Goal: Task Accomplishment & Management: Manage account settings

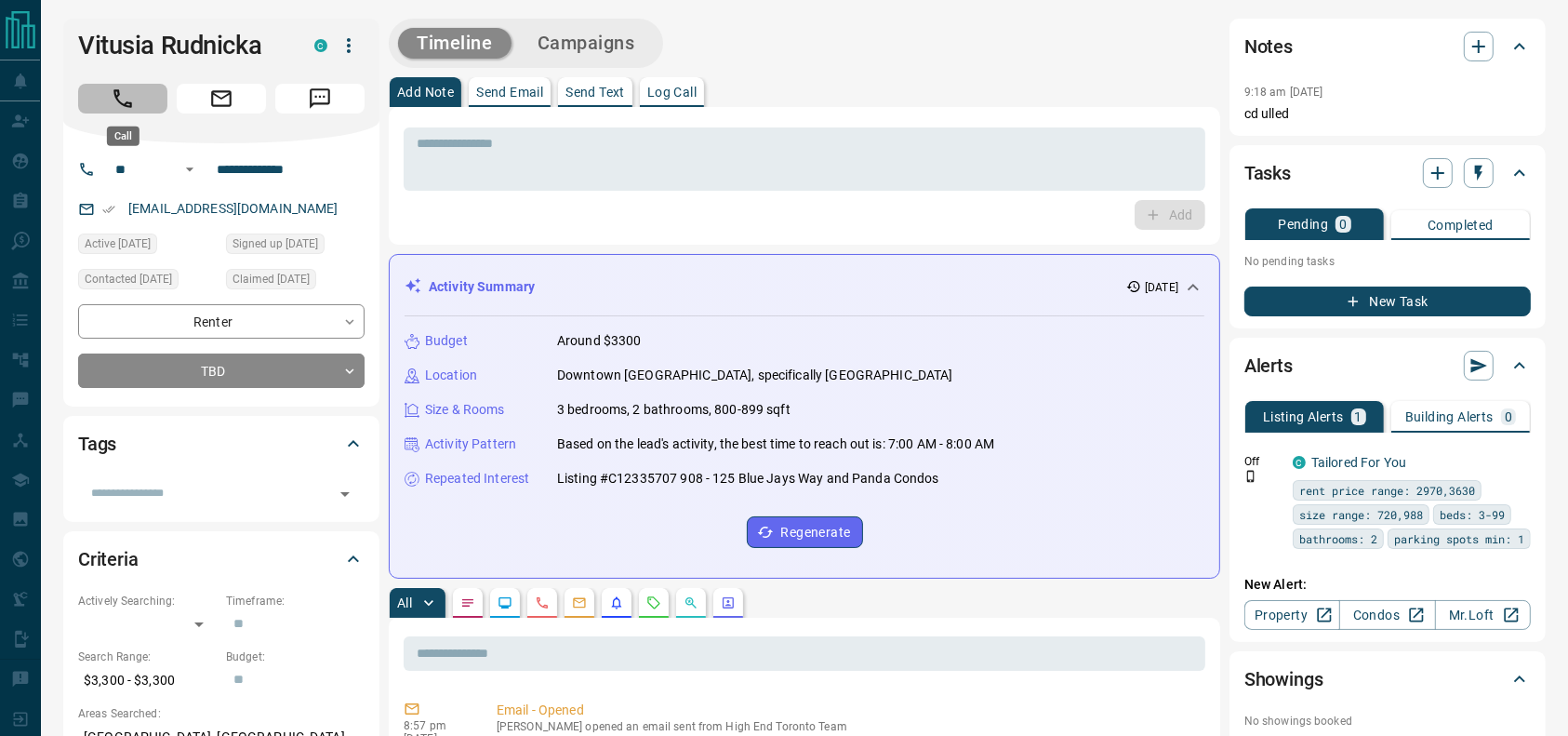
drag, startPoint x: 137, startPoint y: 88, endPoint x: 735, endPoint y: 153, distance: 601.5
click at [134, 88] on button "Call" at bounding box center [123, 99] width 90 height 30
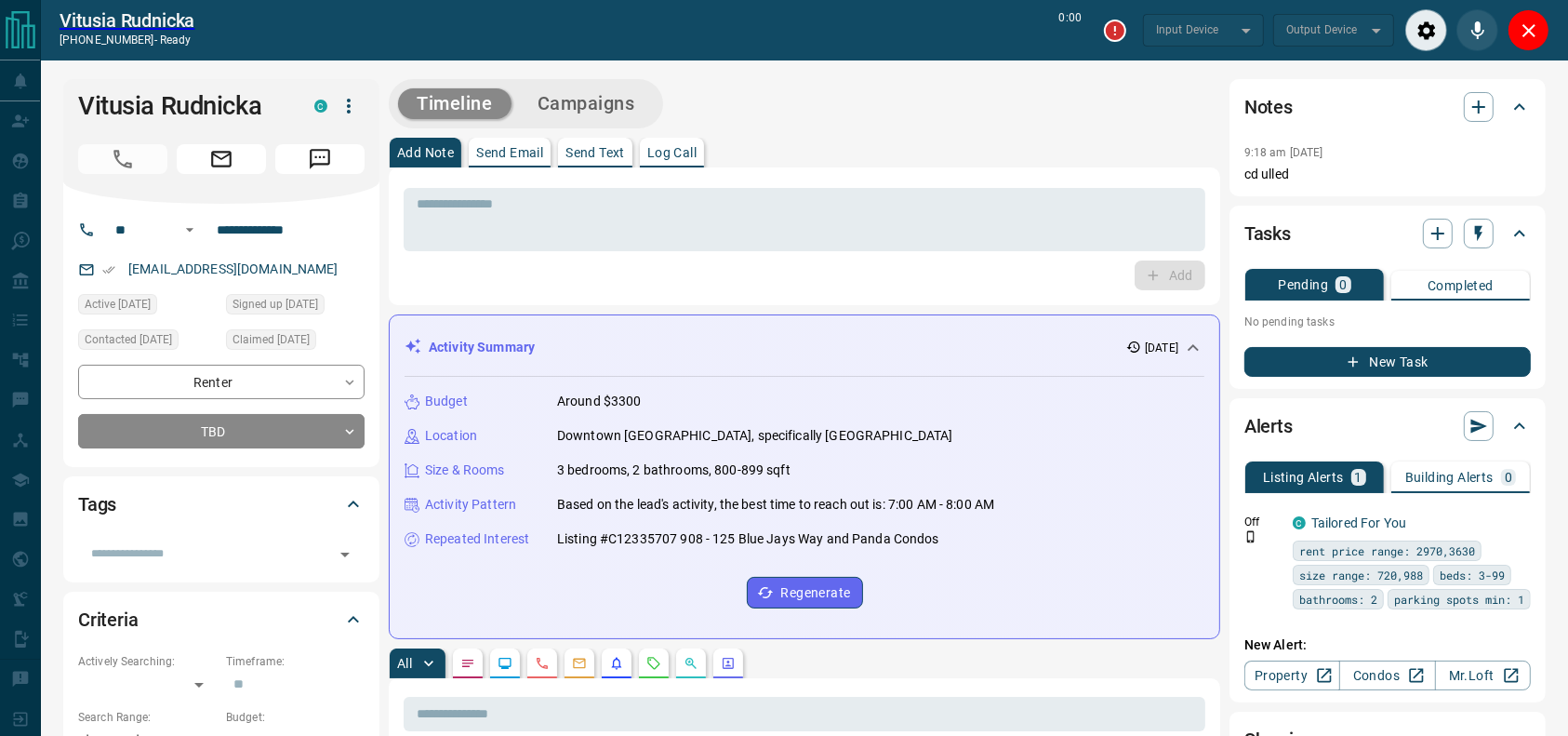
drag, startPoint x: 909, startPoint y: 179, endPoint x: 913, endPoint y: 146, distance: 33.2
click at [913, 146] on div "Add Note Send Email Send Text Log Call * ​ Add" at bounding box center [804, 221] width 831 height 167
type input "*******"
click at [913, 90] on div "Timeline Campaigns" at bounding box center [804, 104] width 831 height 49
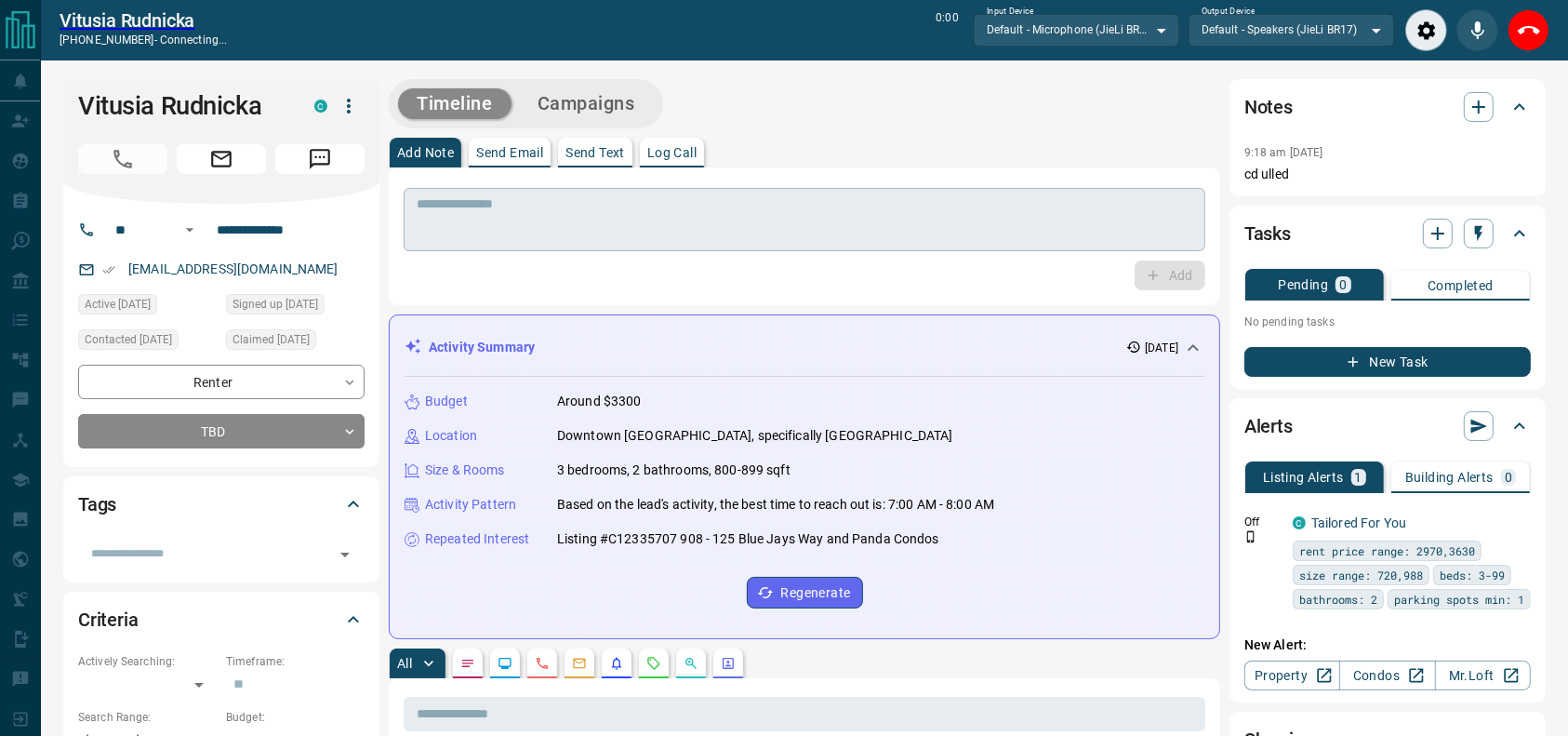
click at [871, 190] on div "* ​" at bounding box center [804, 219] width 801 height 63
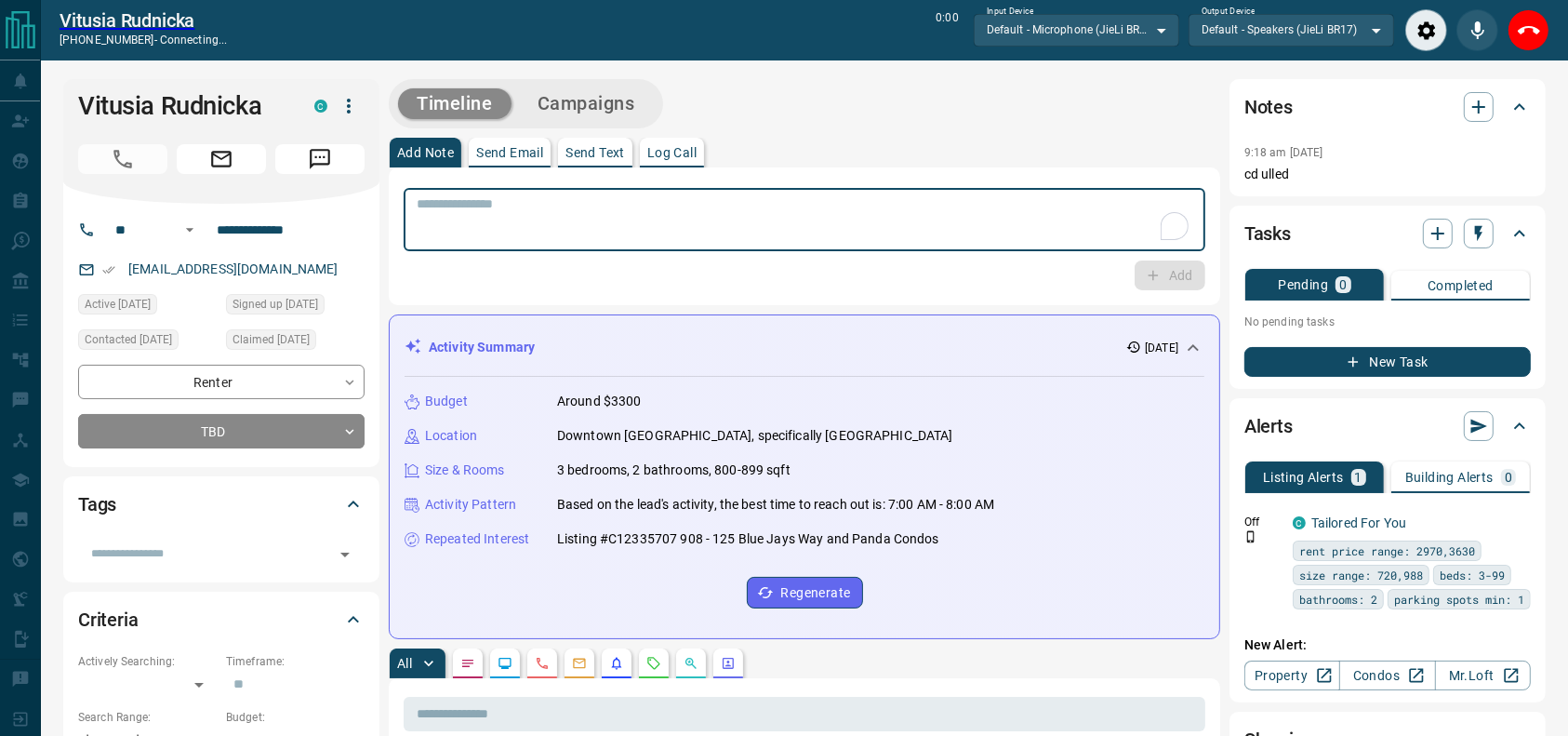
click at [822, 146] on div "Add Note Send Email Send Text Log Call" at bounding box center [804, 153] width 831 height 30
click at [784, 210] on textarea "To enrich screen reader interactions, please activate Accessibility in Grammarl…" at bounding box center [805, 219] width 776 height 48
click at [810, 210] on textarea "To enrich screen reader interactions, please activate Accessibility in Grammarl…" at bounding box center [805, 219] width 776 height 48
type textarea "**********"
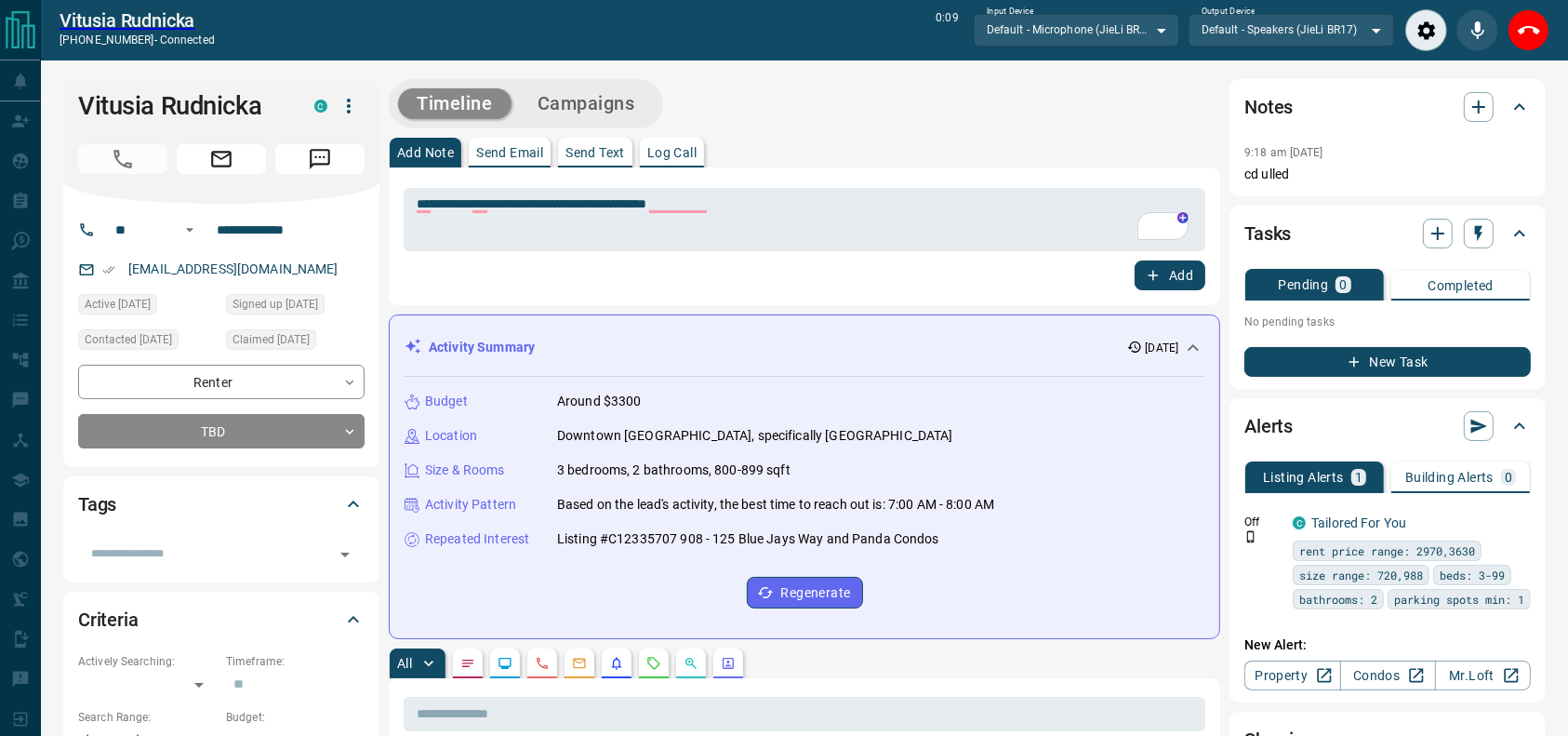
click at [1548, 18] on div "[PERSON_NAME] [PHONE_NUMBER] - connected 0:09 Input Device Default - Microphone…" at bounding box center [804, 30] width 1527 height 61
drag, startPoint x: 1533, startPoint y: 23, endPoint x: 1428, endPoint y: 88, distance: 123.5
click at [1533, 23] on icon "End Call" at bounding box center [1529, 31] width 22 height 22
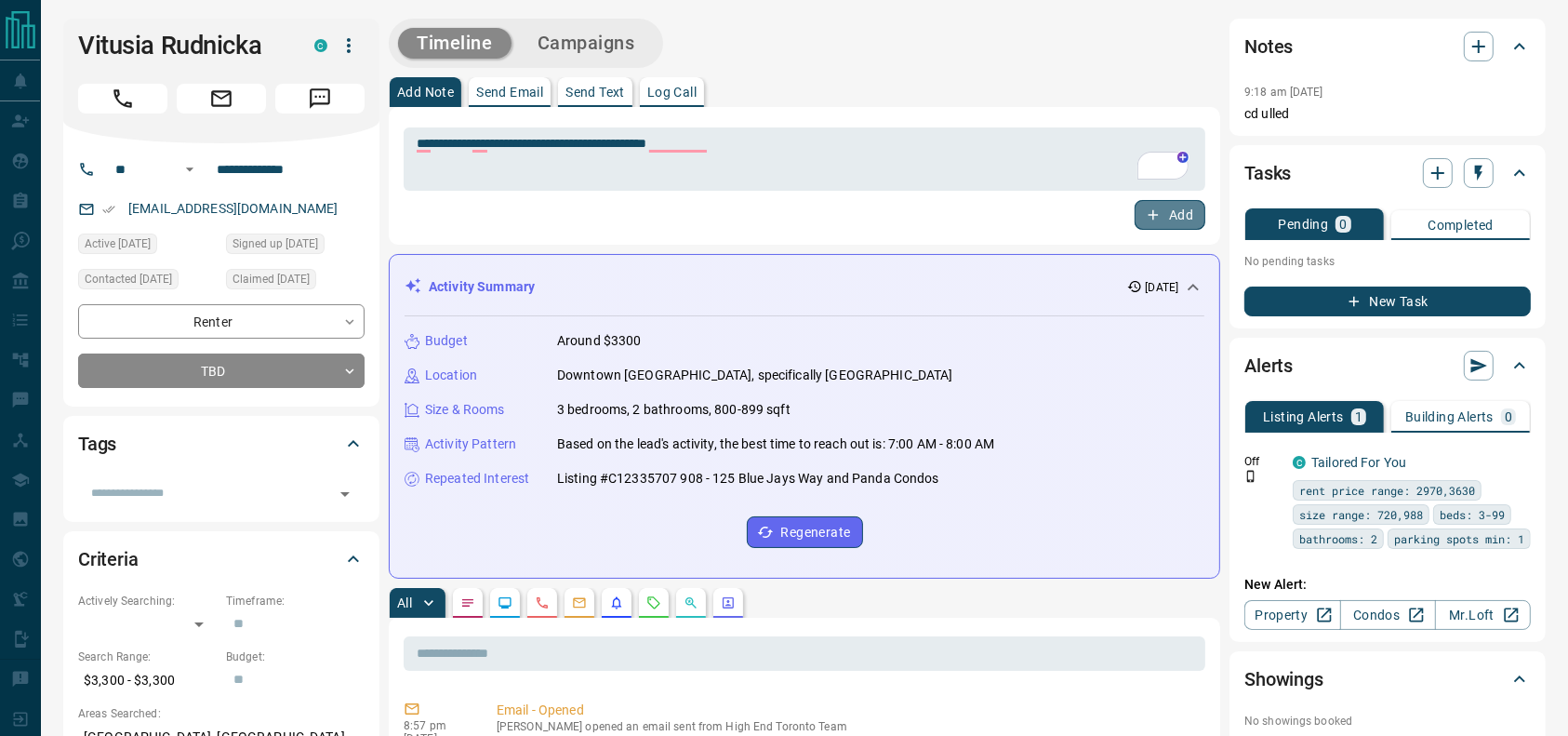
click at [1155, 219] on icon "button" at bounding box center [1153, 215] width 17 height 17
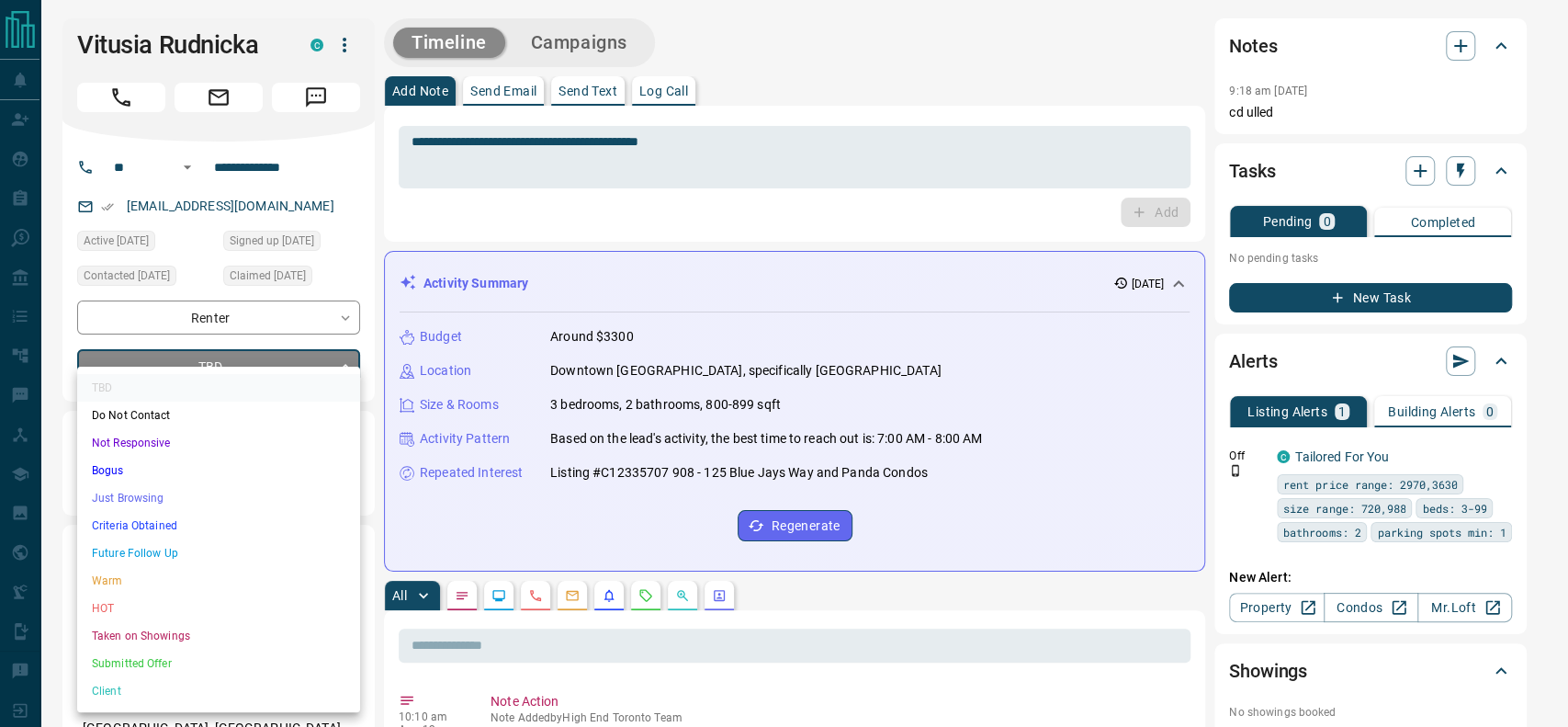
click at [157, 486] on li "Just Browsing" at bounding box center [218, 498] width 283 height 28
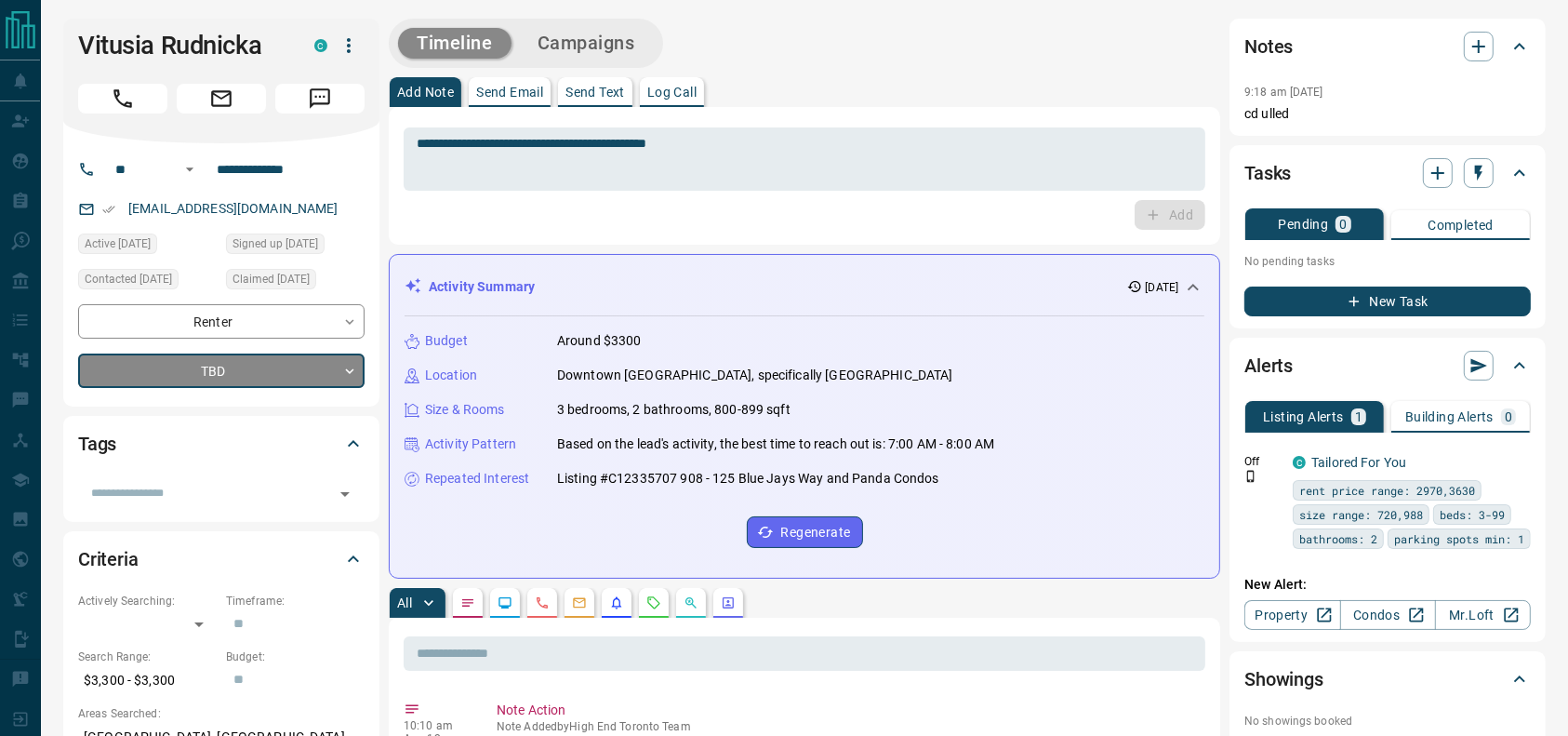
type input "*"
